Goal: Navigation & Orientation: Find specific page/section

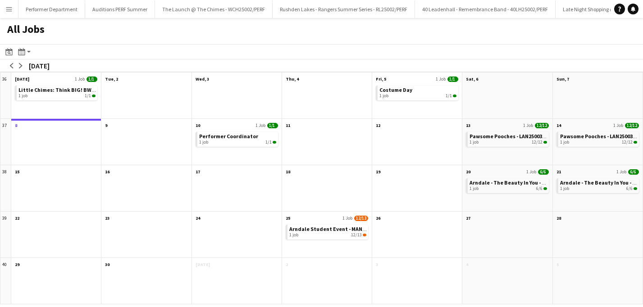
scroll to position [0, 2995]
click at [14, 8] on button "Menu" at bounding box center [9, 9] width 18 height 18
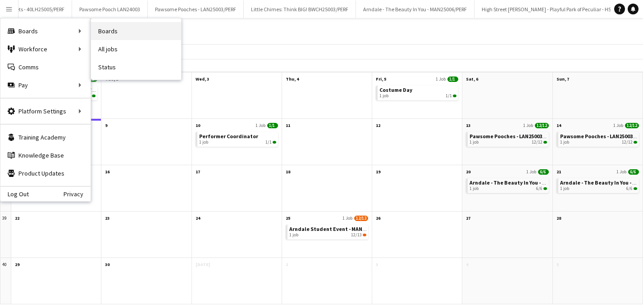
click at [118, 33] on link "Boards" at bounding box center [136, 31] width 90 height 18
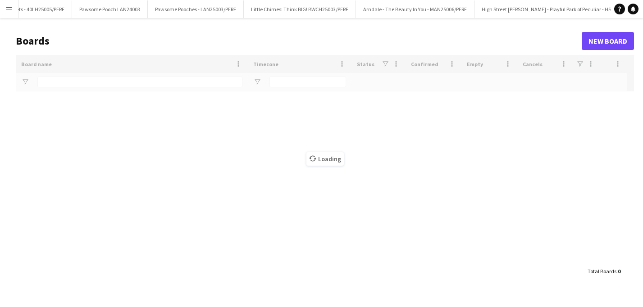
type input "*******"
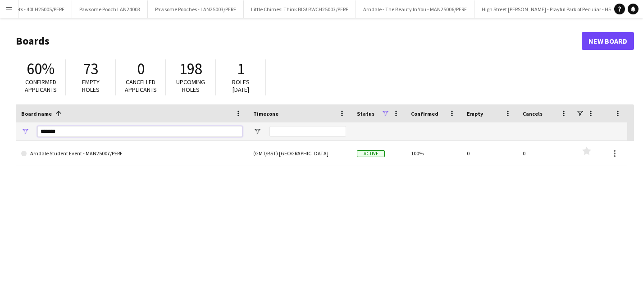
drag, startPoint x: 114, startPoint y: 134, endPoint x: -8, endPoint y: 134, distance: 122.5
click at [0, 134] on html "Menu Boards Boards Boards All jobs Status Workforce Workforce My Workforce Recr…" at bounding box center [321, 171] width 643 height 343
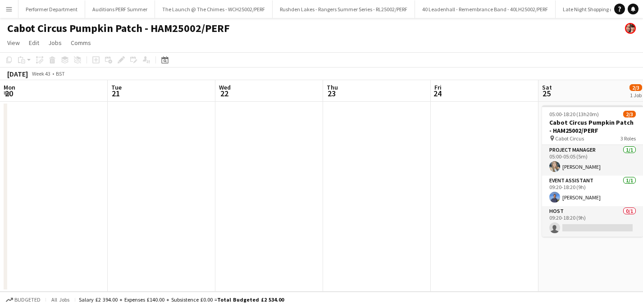
click at [14, 10] on button "Menu" at bounding box center [9, 9] width 18 height 18
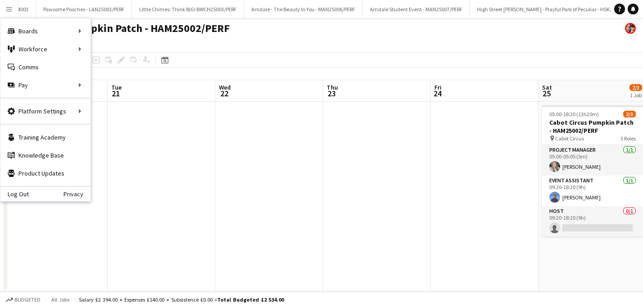
scroll to position [0, 267]
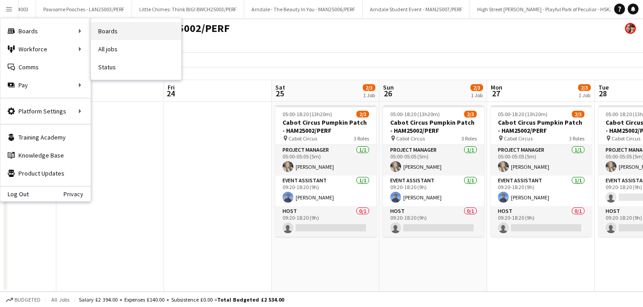
click at [120, 28] on link "Boards" at bounding box center [136, 31] width 90 height 18
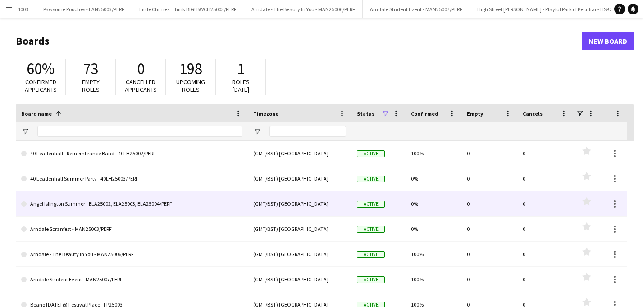
click at [113, 199] on link "Angel Islington Summer - ELA25002, ELA25003, ELA25004/PERF" at bounding box center [131, 203] width 221 height 25
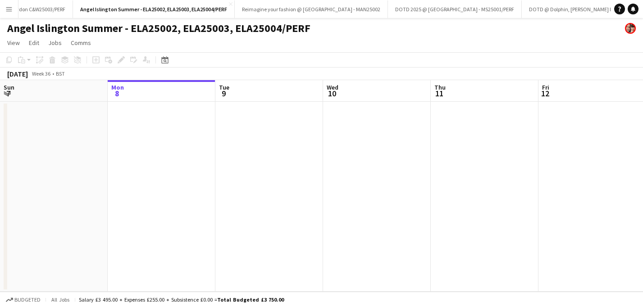
scroll to position [0, 1398]
click at [11, 8] on app-icon "Menu" at bounding box center [8, 8] width 7 height 7
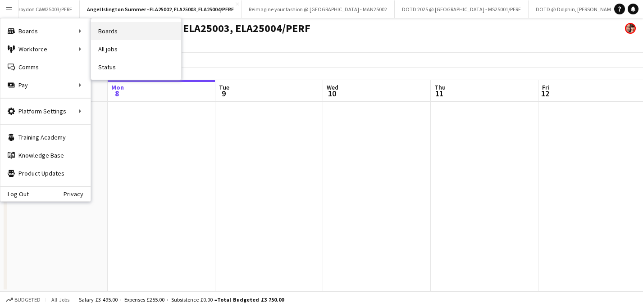
click at [114, 32] on link "Boards" at bounding box center [136, 31] width 90 height 18
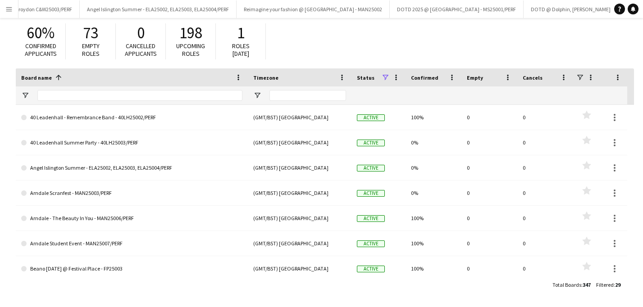
click at [568, 287] on span "Total Boards" at bounding box center [566, 284] width 29 height 7
click at [582, 77] on span at bounding box center [580, 77] width 8 height 8
click at [619, 78] on span at bounding box center [617, 77] width 8 height 8
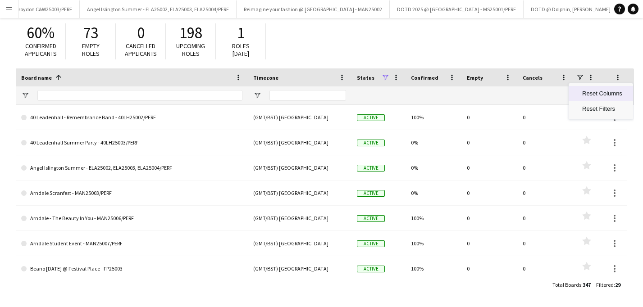
click at [304, 38] on div "60% Confirmed applicants 73 Empty roles 0 Cancelled applicants 198 Upcoming rol…" at bounding box center [325, 44] width 618 height 50
